Goal: Task Accomplishment & Management: Use online tool/utility

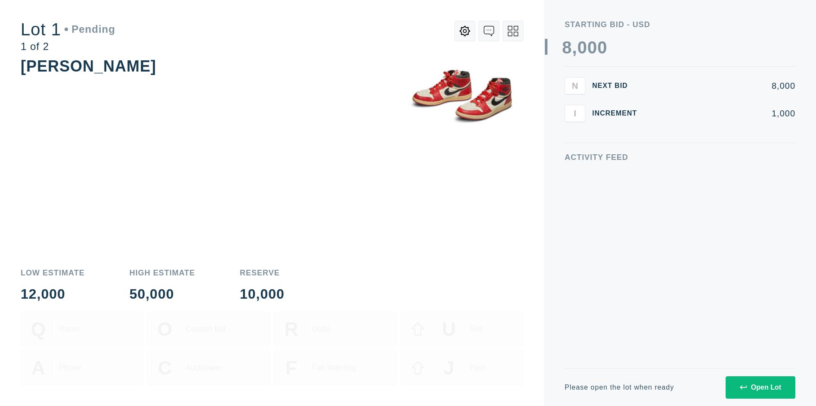
click at [760, 387] on div "Open Lot" at bounding box center [760, 387] width 41 height 8
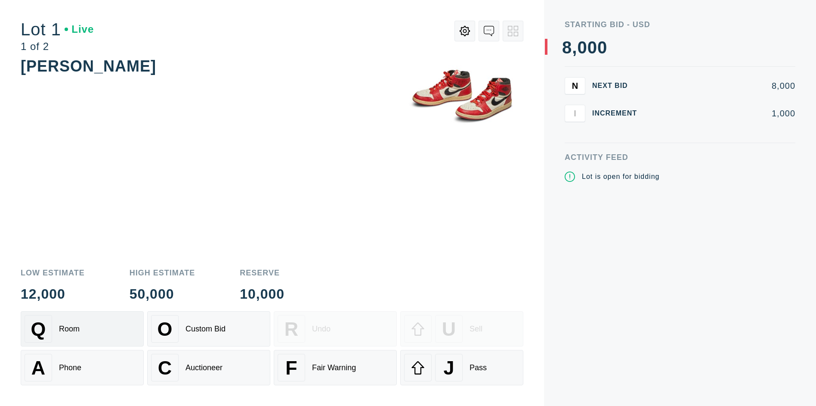
click at [82, 329] on div "Q Room" at bounding box center [82, 329] width 115 height 28
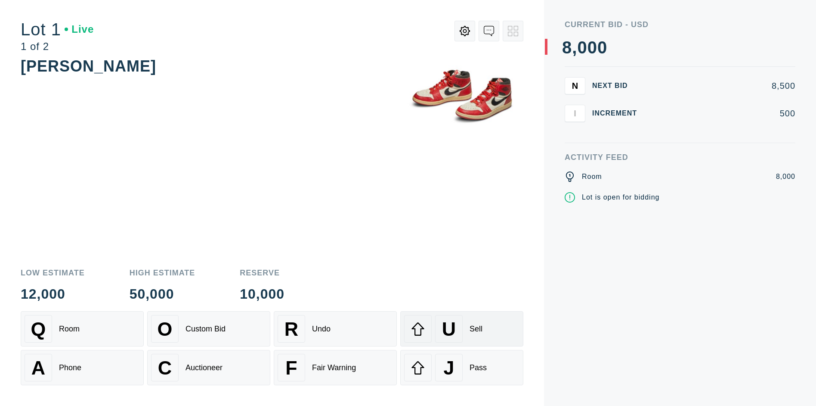
click at [462, 329] on div "U" at bounding box center [449, 329] width 28 height 28
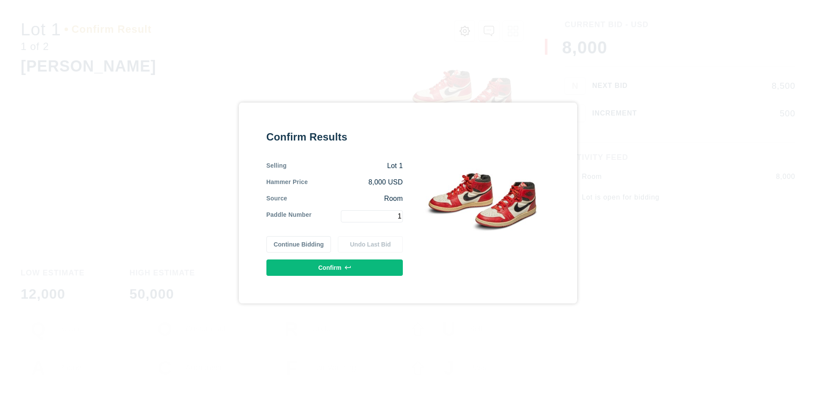
type input "1"
click at [335, 267] on button "Confirm" at bounding box center [335, 267] width 136 height 16
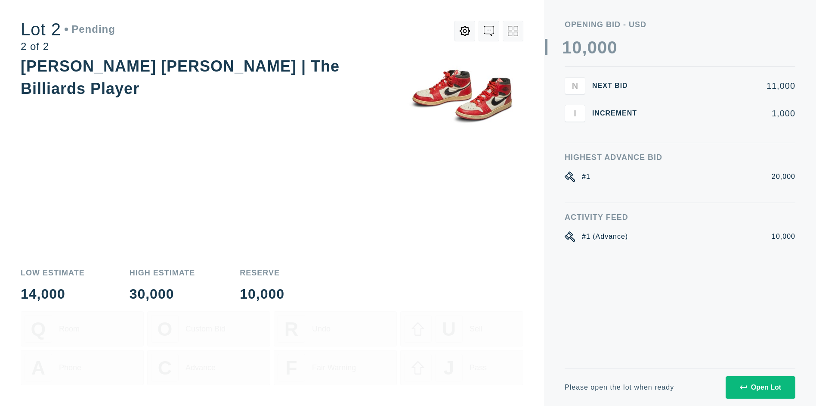
click at [760, 387] on div "Open Lot" at bounding box center [760, 387] width 41 height 8
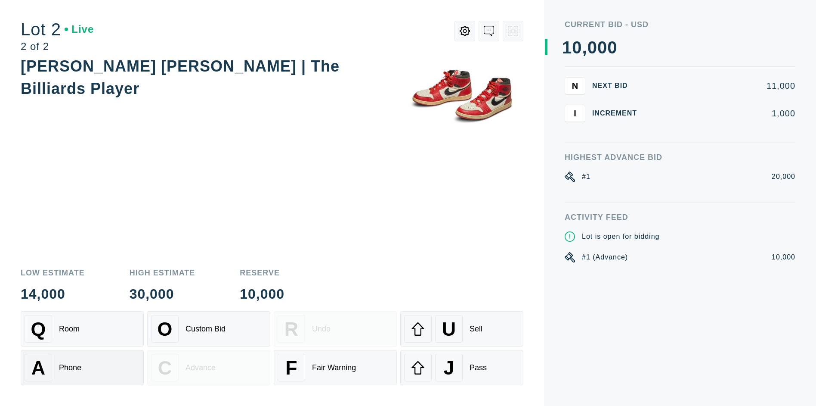
click at [82, 367] on div "A Phone" at bounding box center [82, 368] width 115 height 28
